Goal: Find contact information: Find contact information

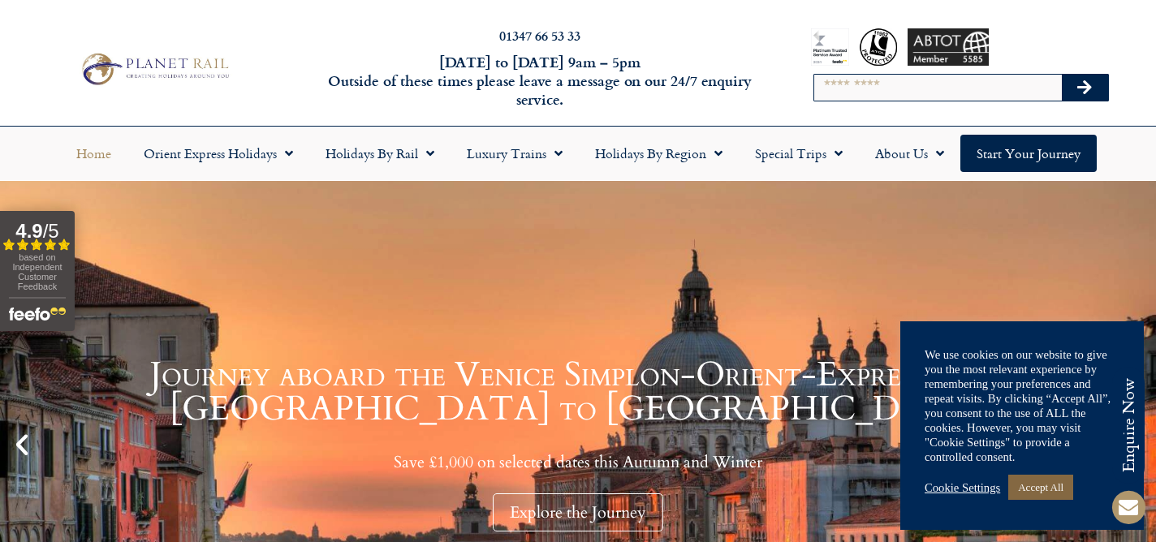
click at [1047, 487] on link "Accept All" at bounding box center [1040, 487] width 65 height 25
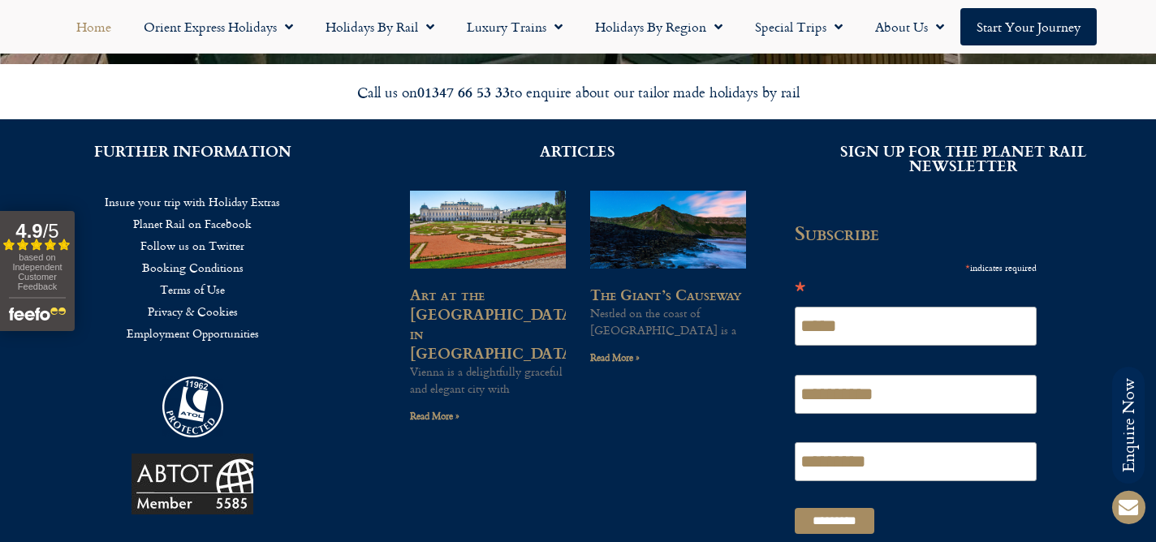
scroll to position [3891, 0]
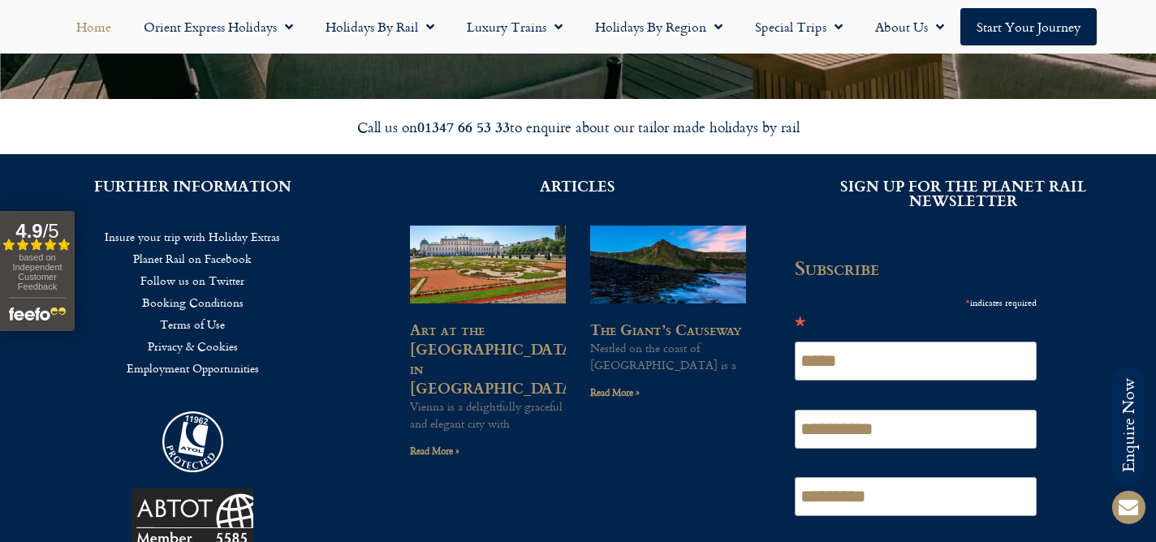
click at [235, 366] on link "Employment Opportunities" at bounding box center [192, 368] width 337 height 22
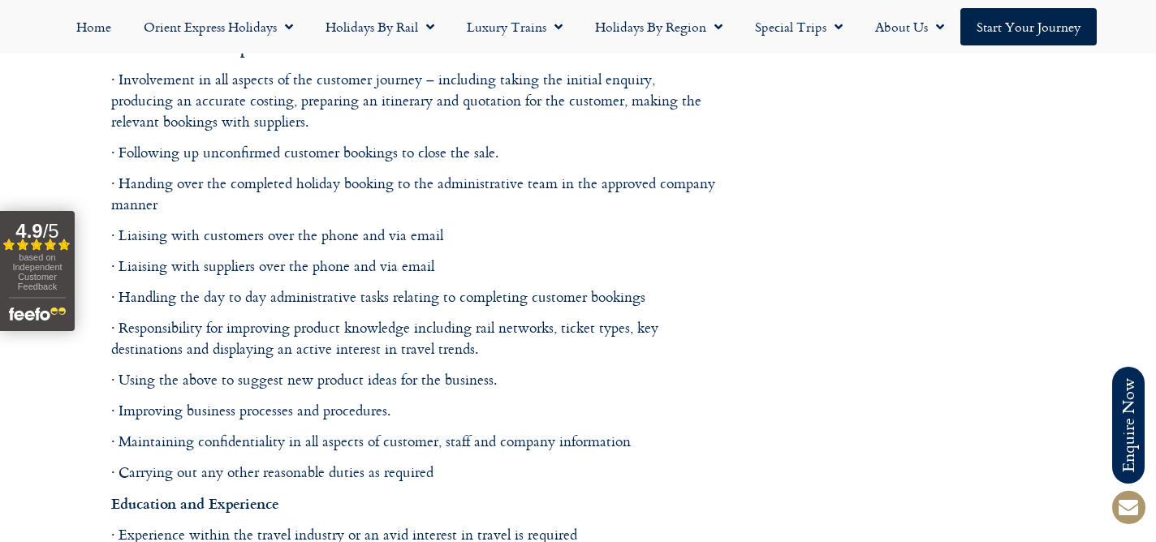
scroll to position [1205, 0]
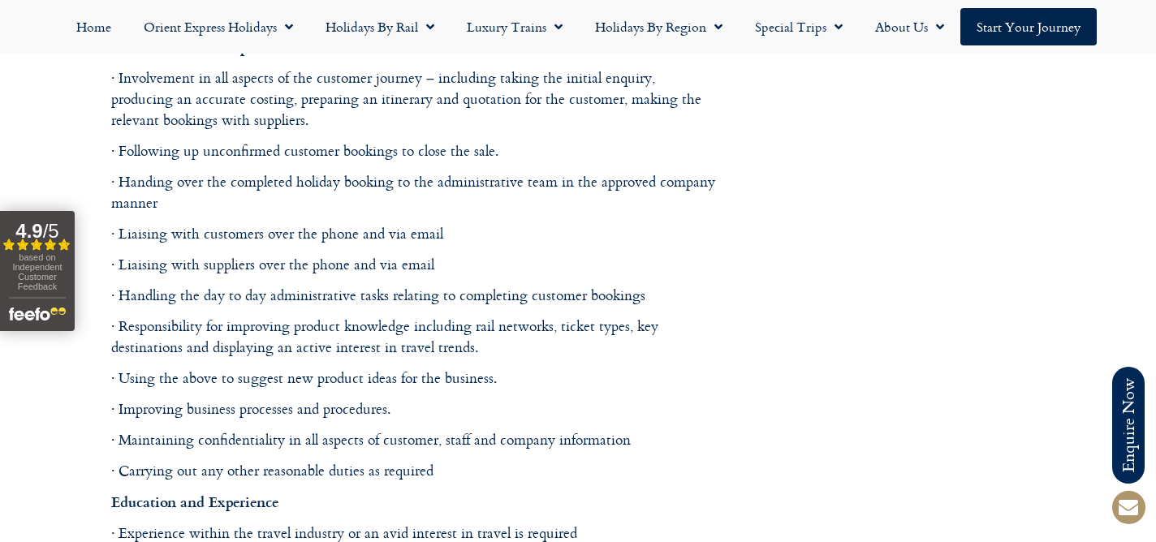
click at [589, 235] on p "· Liaising with customers over the phone and via email" at bounding box center [415, 233] width 609 height 21
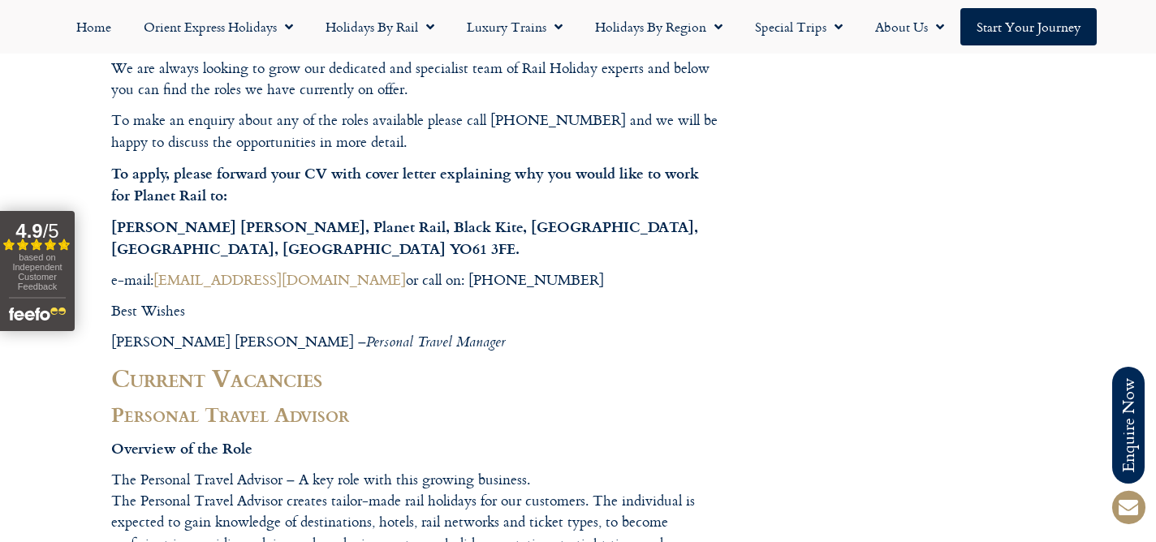
scroll to position [632, 0]
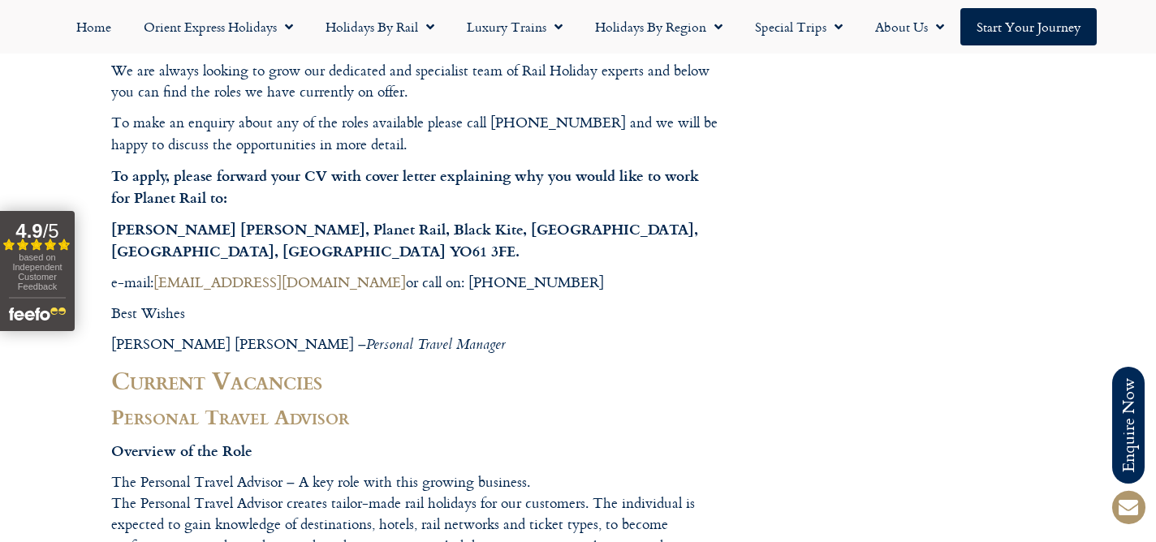
click at [274, 283] on link "connor@planetrail.co.uk" at bounding box center [279, 282] width 252 height 22
drag, startPoint x: 308, startPoint y: 286, endPoint x: 160, endPoint y: 281, distance: 147.8
click at [160, 281] on p "e-mail: connor@planetrail.co.uk or call on: 01347 665 333" at bounding box center [415, 282] width 609 height 21
click at [252, 283] on link "connor@planetrail.co.uk" at bounding box center [279, 282] width 252 height 22
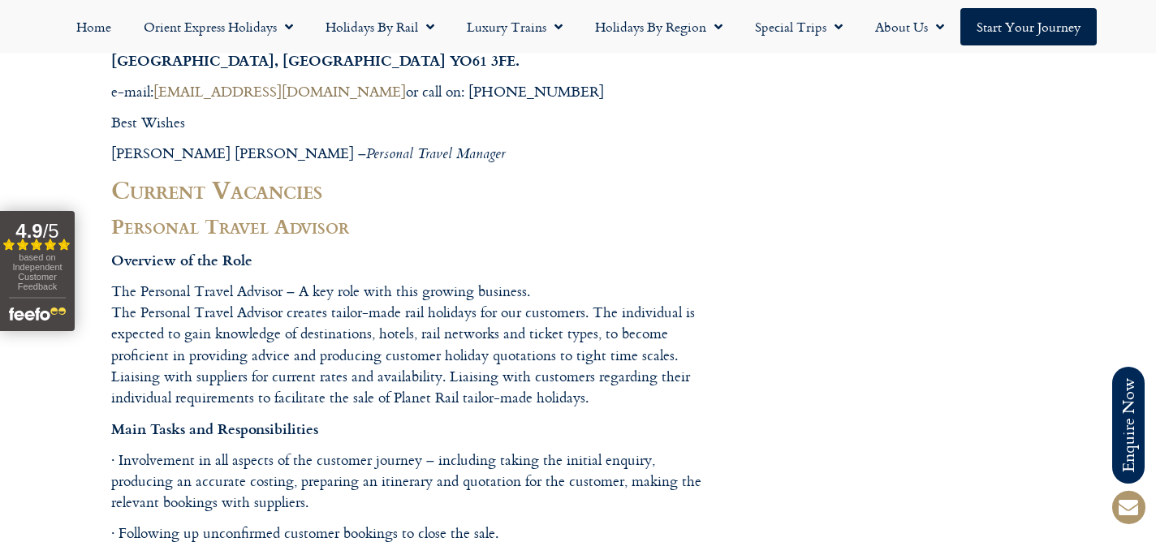
scroll to position [821, 0]
